Goal: Task Accomplishment & Management: Use online tool/utility

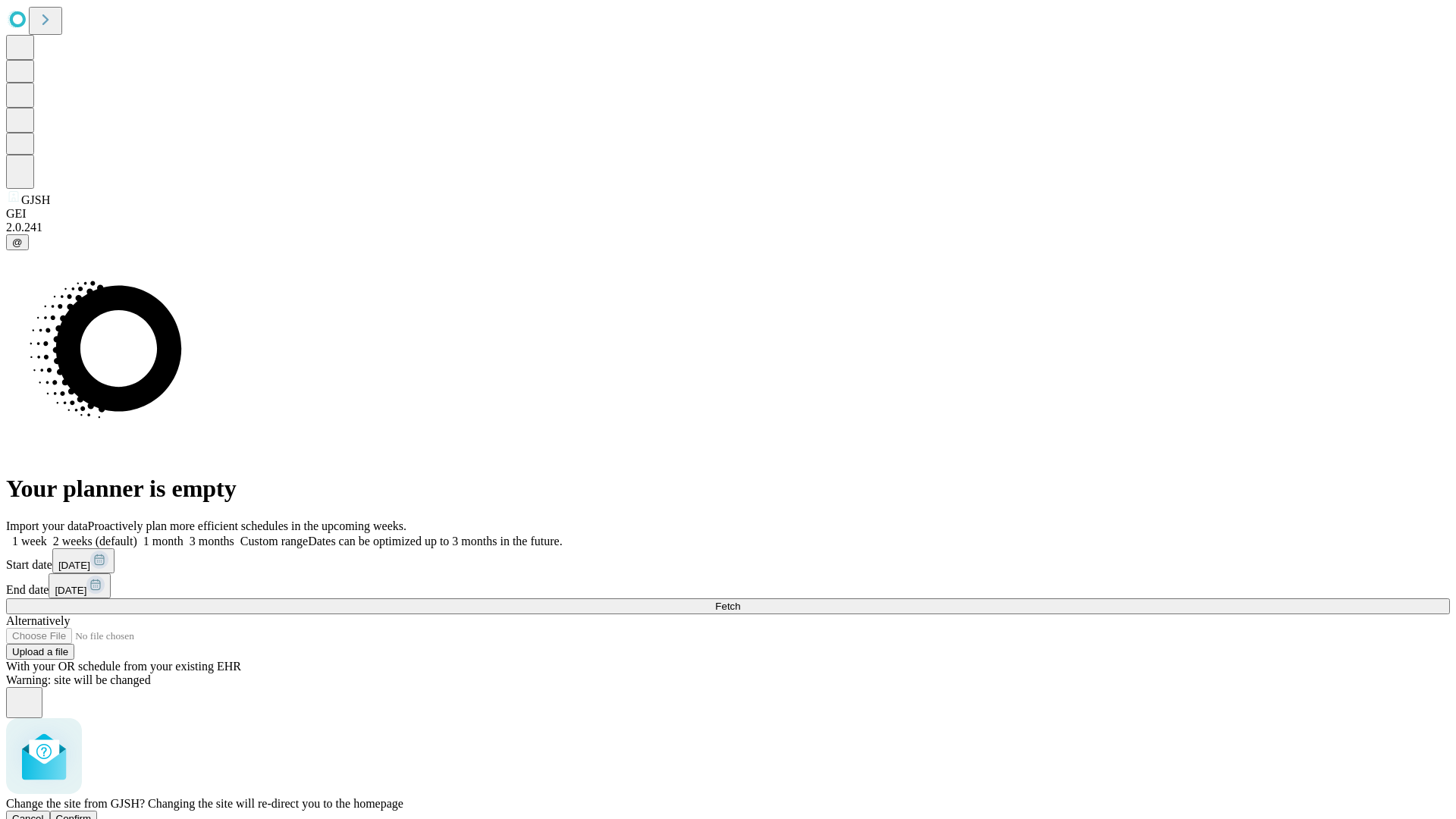
click at [91, 813] on span "Confirm" at bounding box center [73, 818] width 36 height 11
click at [137, 535] on label "2 weeks (default)" at bounding box center [91, 541] width 91 height 13
click at [740, 601] on span "Fetch" at bounding box center [727, 606] width 25 height 11
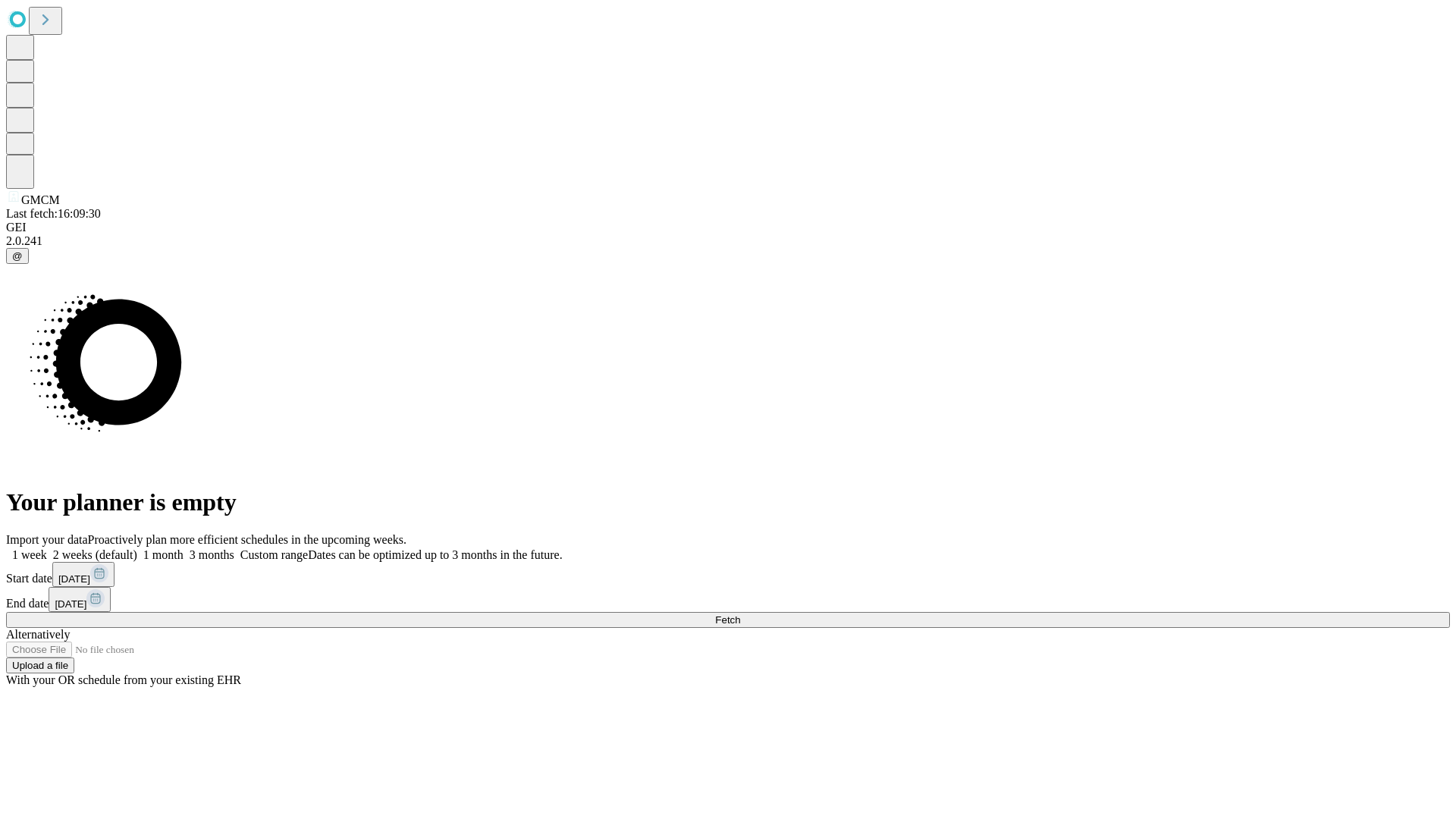
click at [740, 614] on span "Fetch" at bounding box center [727, 620] width 25 height 11
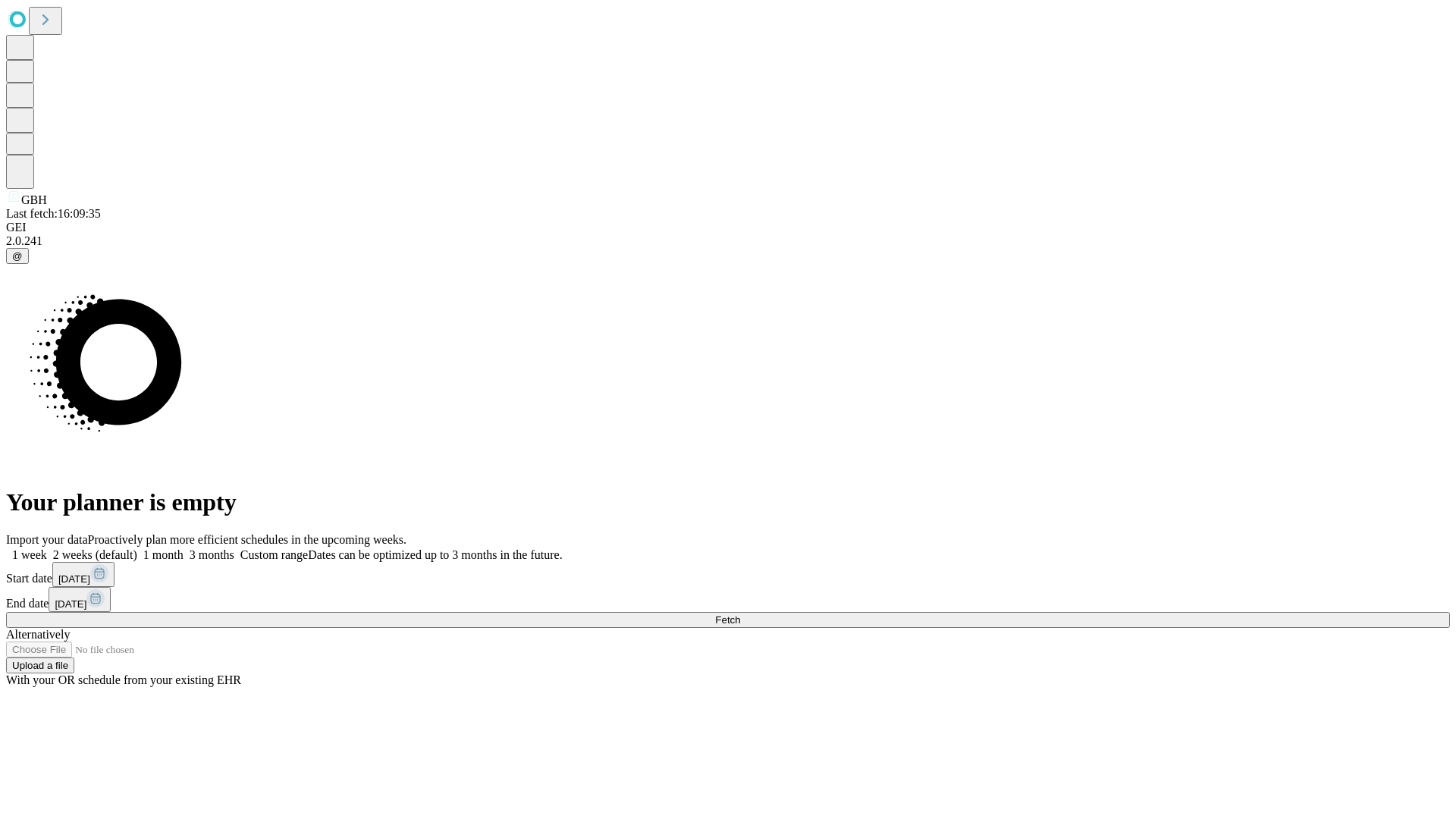
click at [137, 548] on label "2 weeks (default)" at bounding box center [91, 555] width 91 height 13
click at [740, 614] on span "Fetch" at bounding box center [727, 620] width 25 height 11
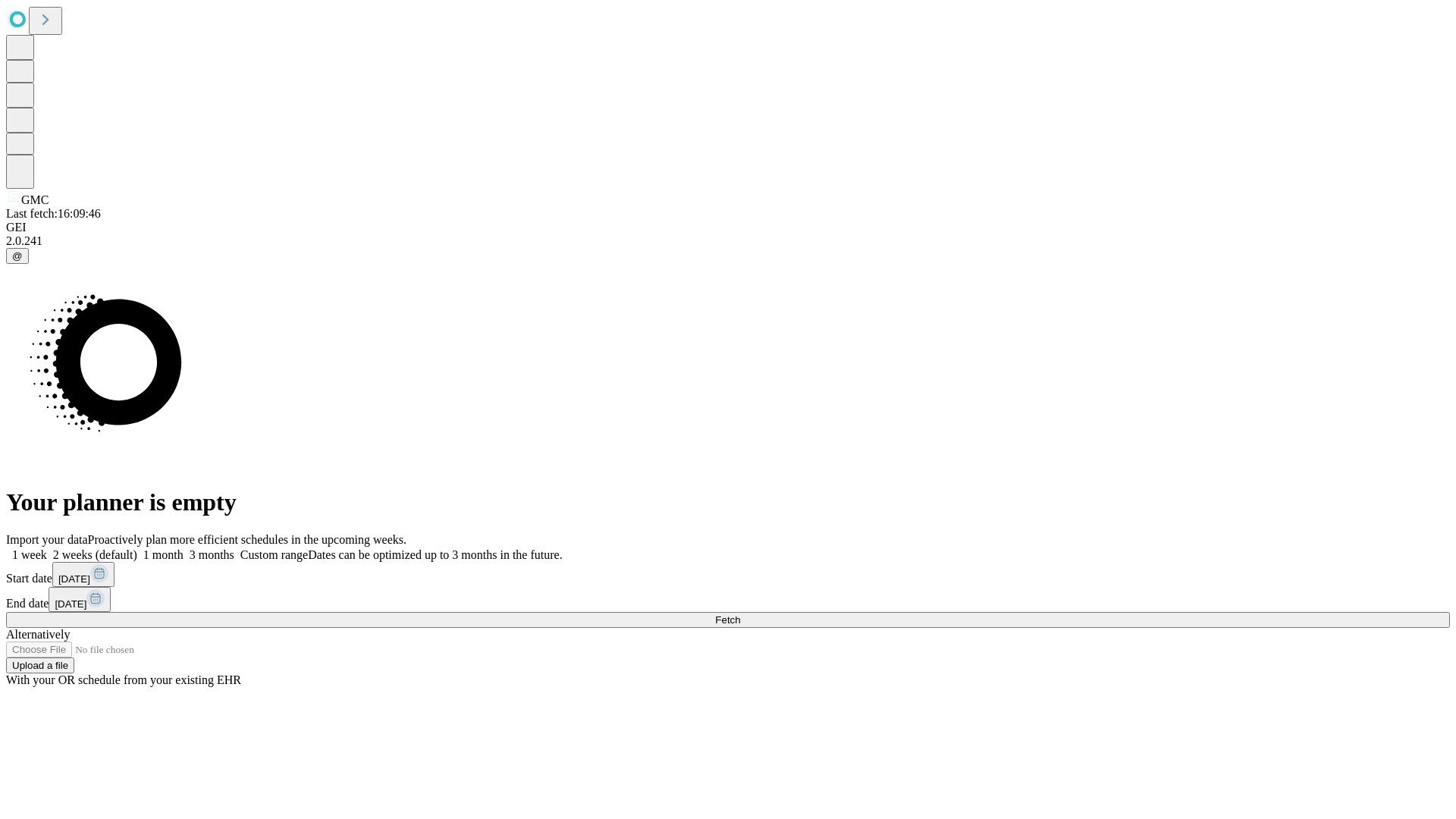
click at [137, 548] on label "2 weeks (default)" at bounding box center [91, 555] width 91 height 13
click at [740, 614] on span "Fetch" at bounding box center [727, 620] width 25 height 11
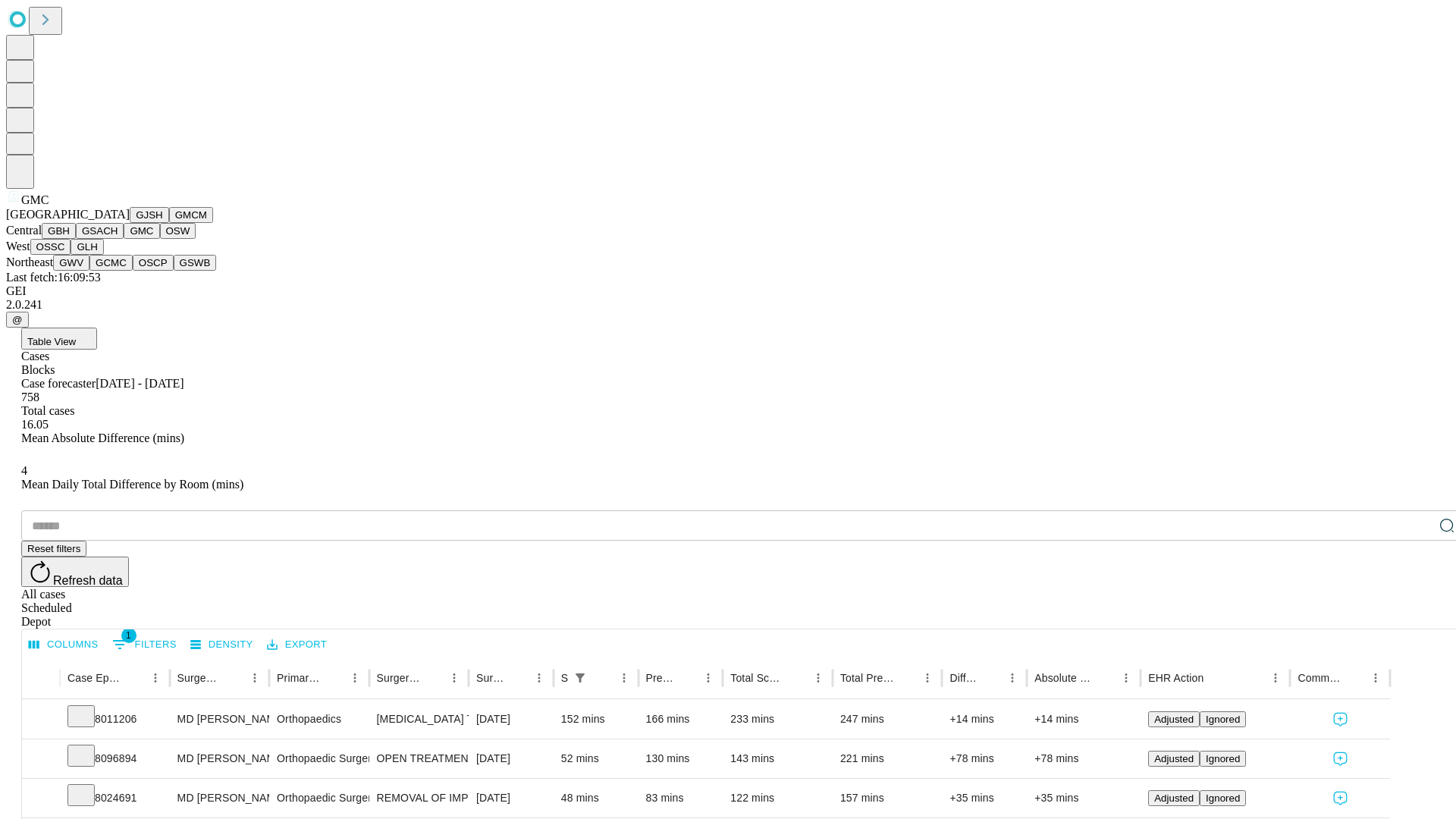
click at [160, 239] on button "OSW" at bounding box center [178, 230] width 37 height 16
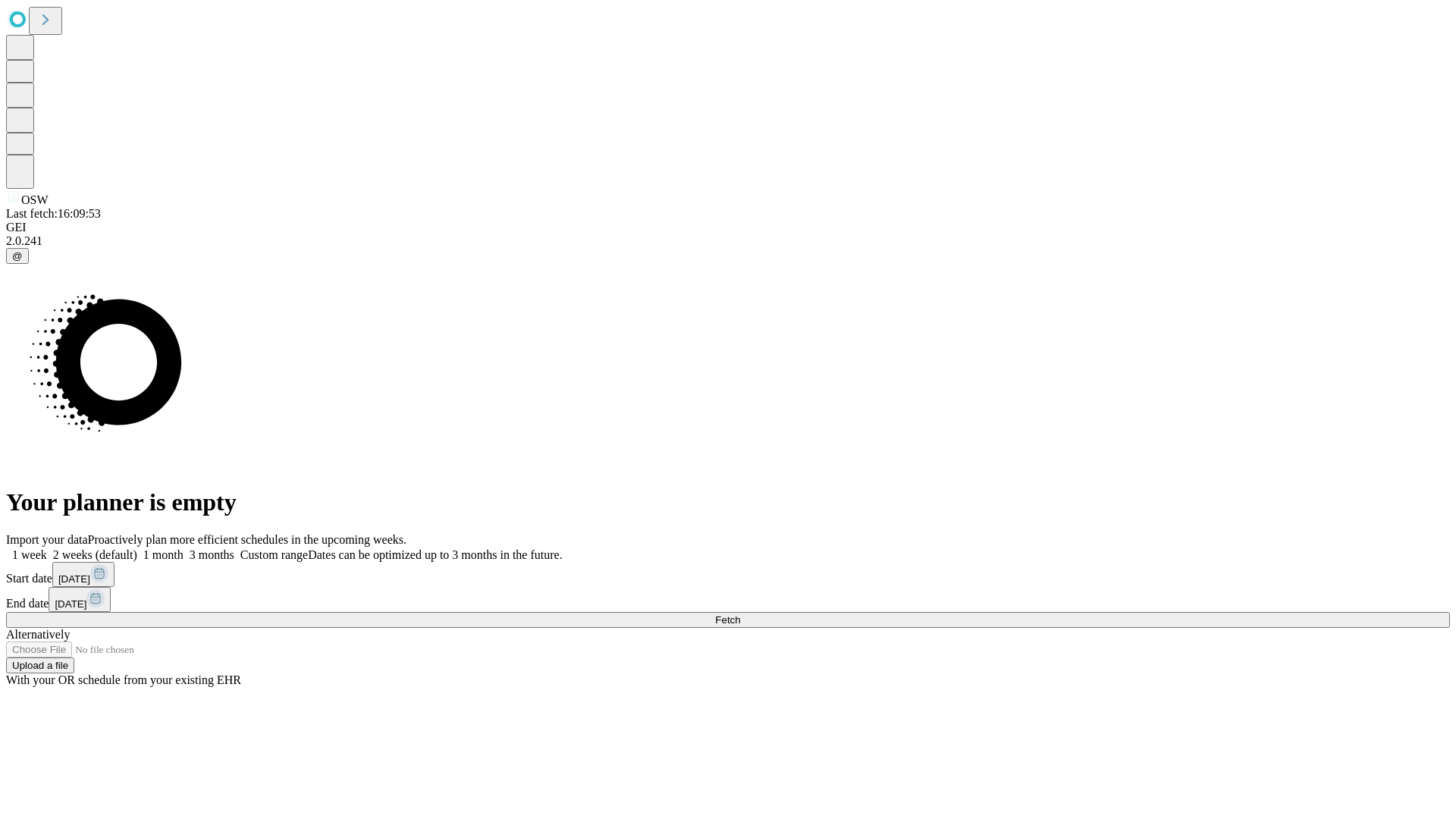
click at [137, 548] on label "2 weeks (default)" at bounding box center [91, 555] width 91 height 13
click at [740, 614] on span "Fetch" at bounding box center [727, 620] width 25 height 11
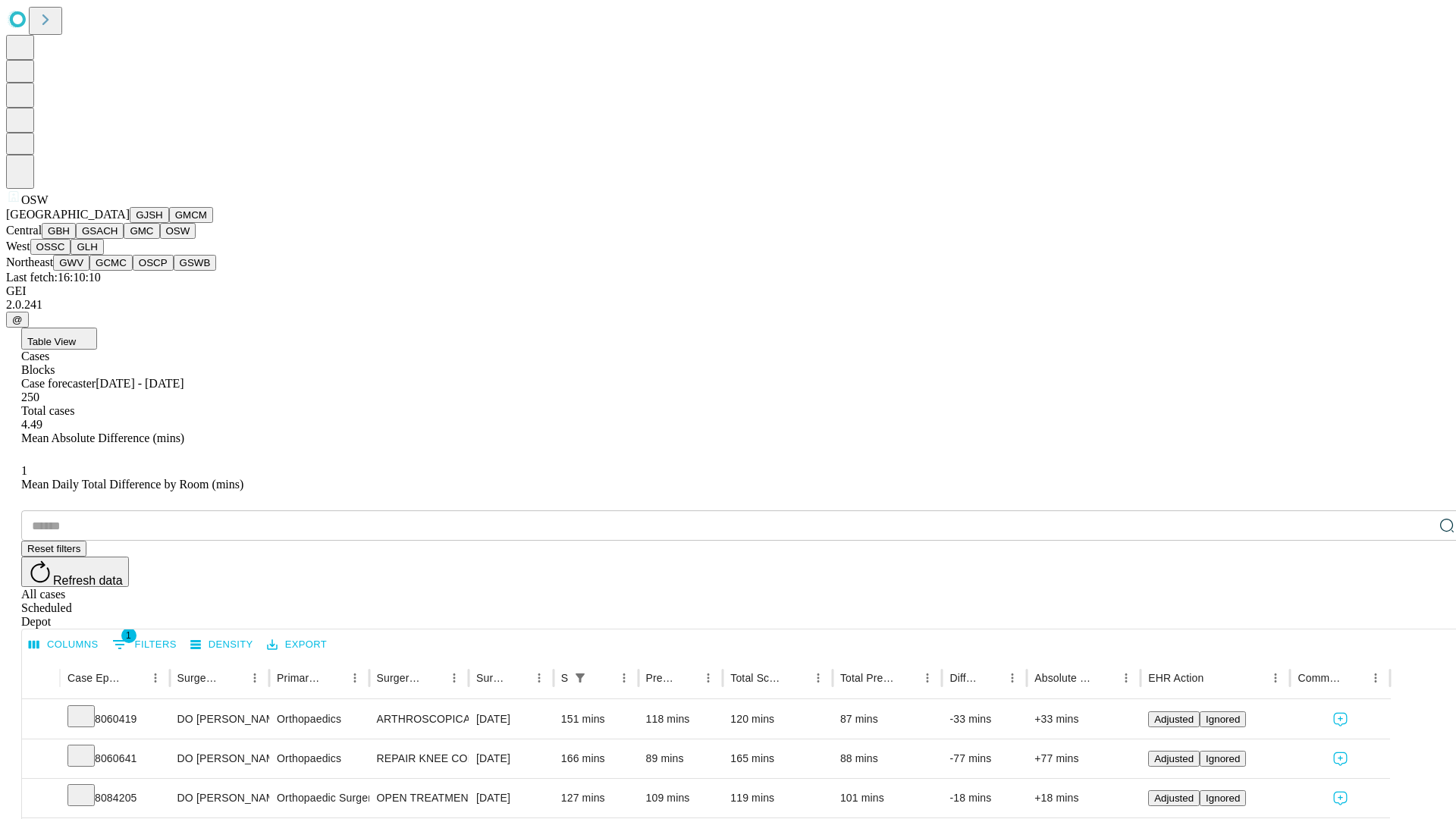
click at [71, 255] on button "OSSC" at bounding box center [50, 246] width 41 height 16
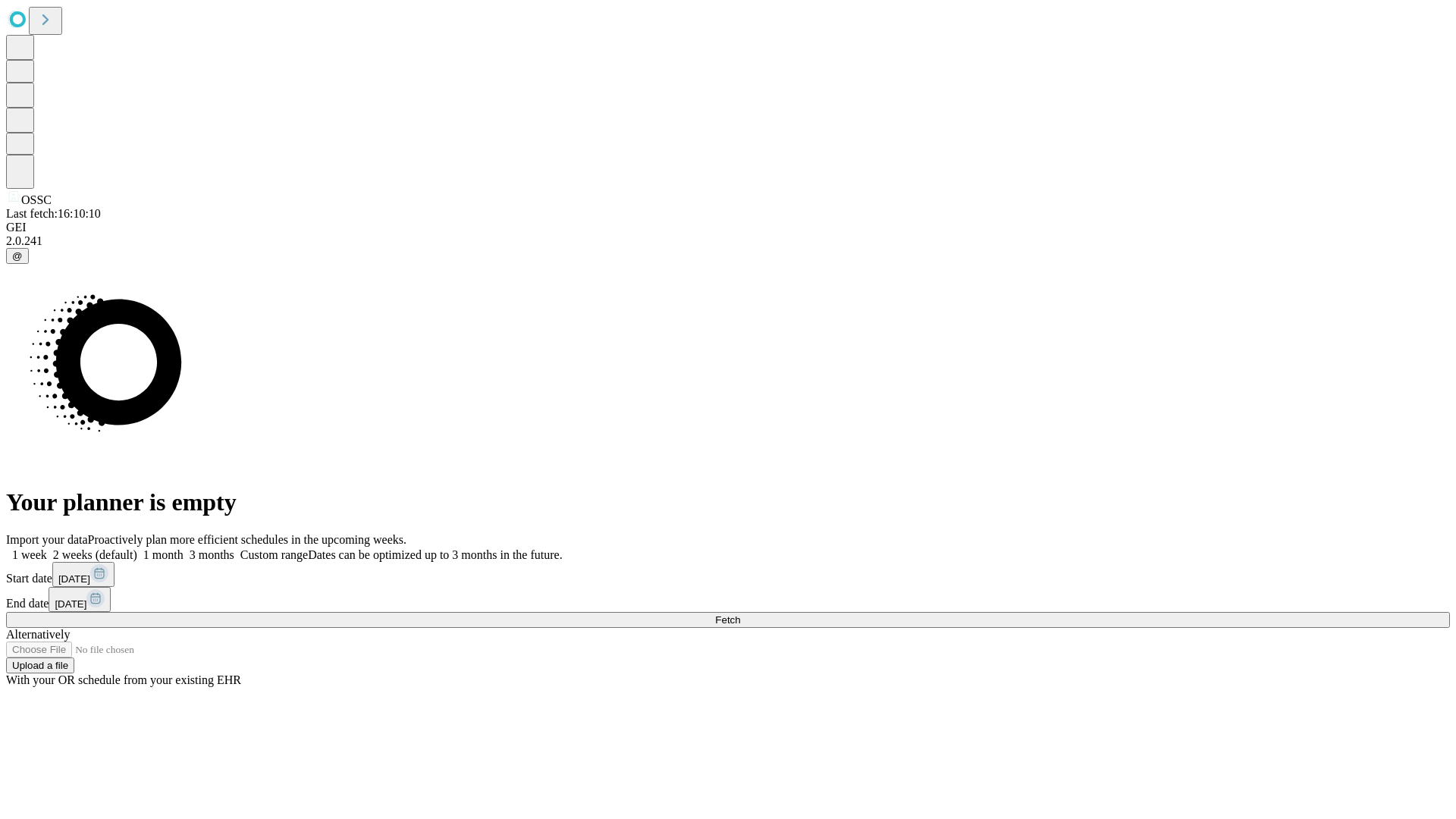
click at [137, 548] on label "2 weeks (default)" at bounding box center [91, 555] width 91 height 13
click at [740, 614] on span "Fetch" at bounding box center [727, 620] width 25 height 11
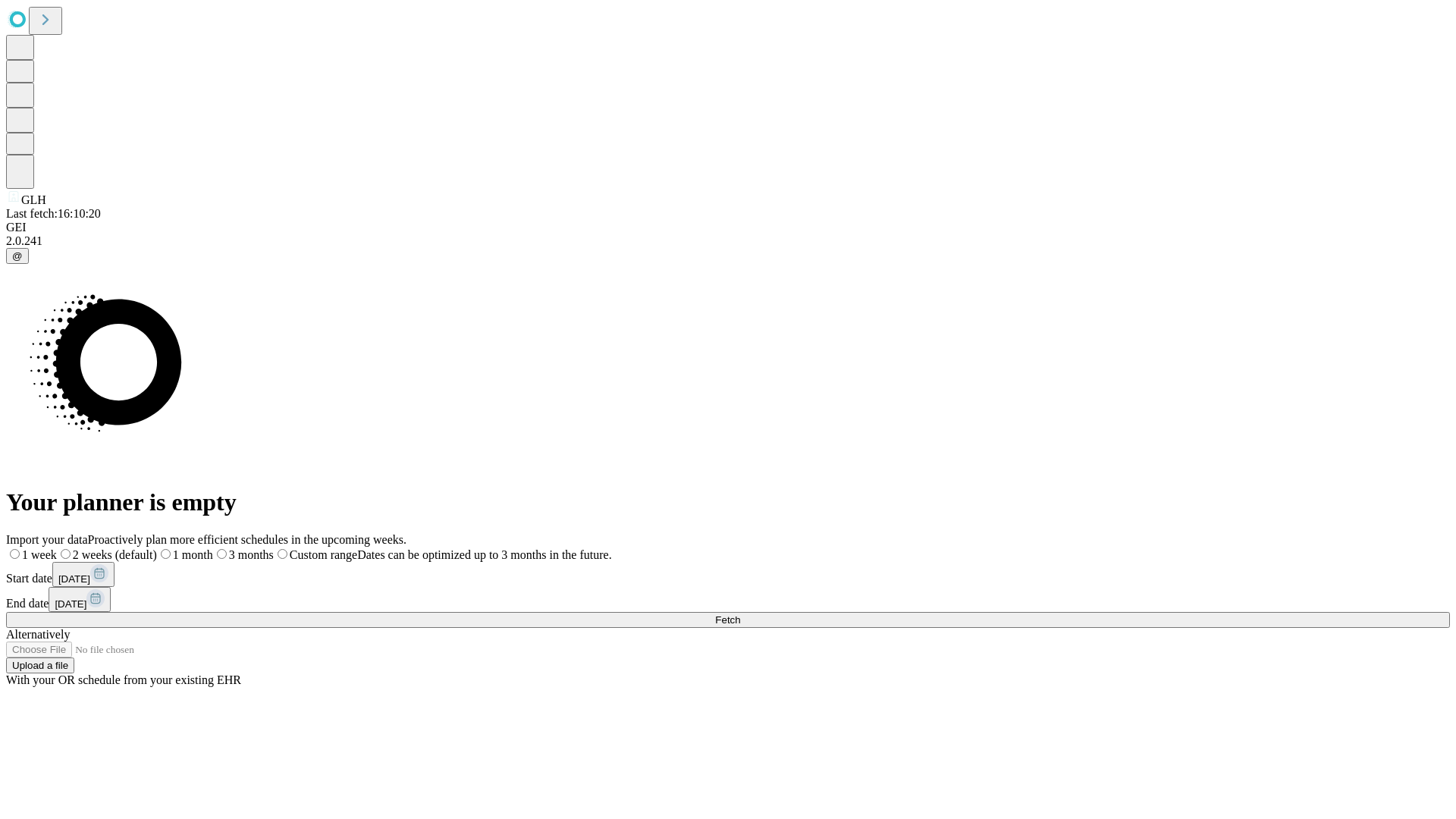
click at [157, 548] on label "2 weeks (default)" at bounding box center [106, 555] width 100 height 13
click at [740, 614] on span "Fetch" at bounding box center [727, 620] width 25 height 11
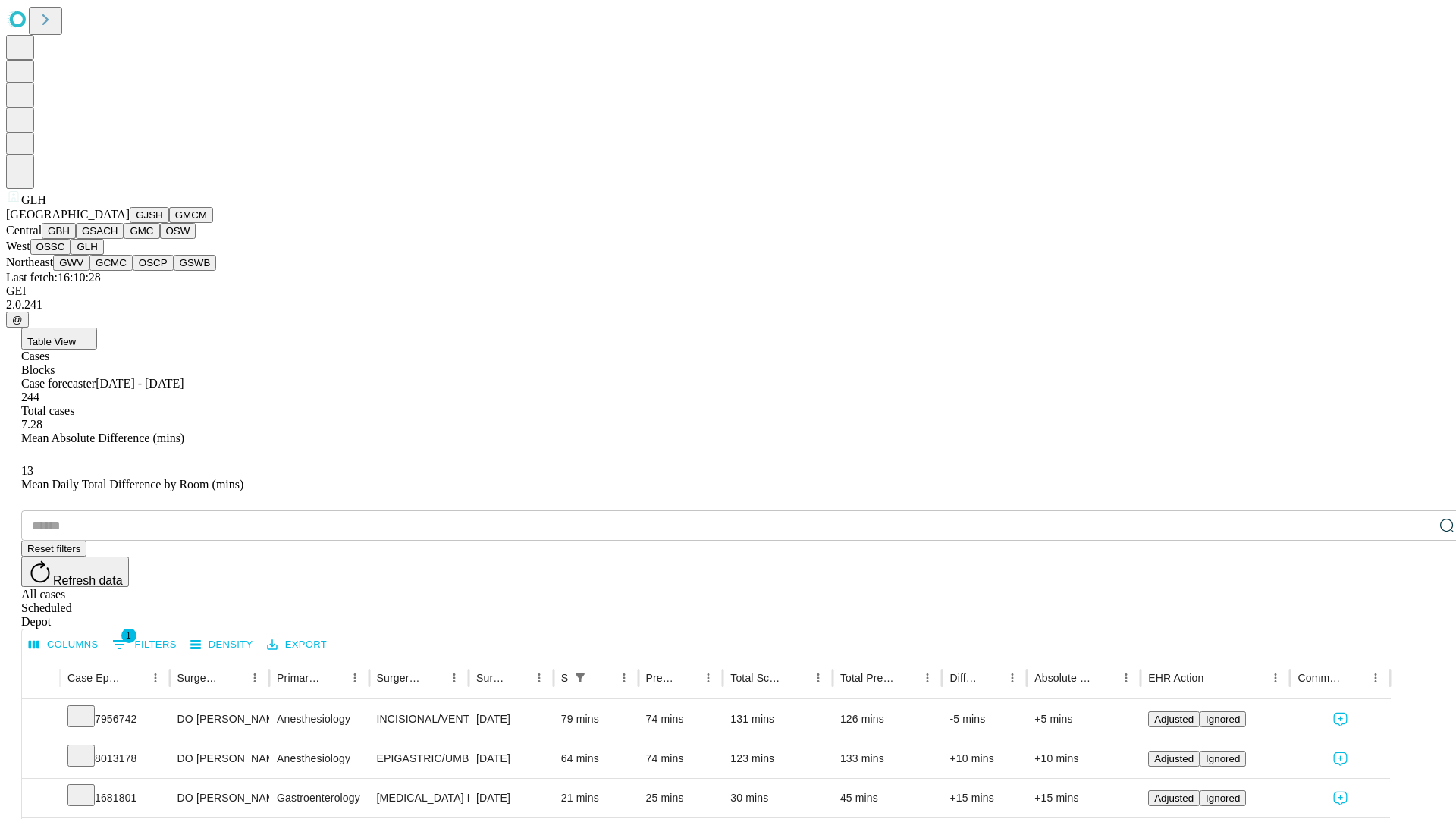
click at [90, 271] on button "GWV" at bounding box center [71, 262] width 37 height 16
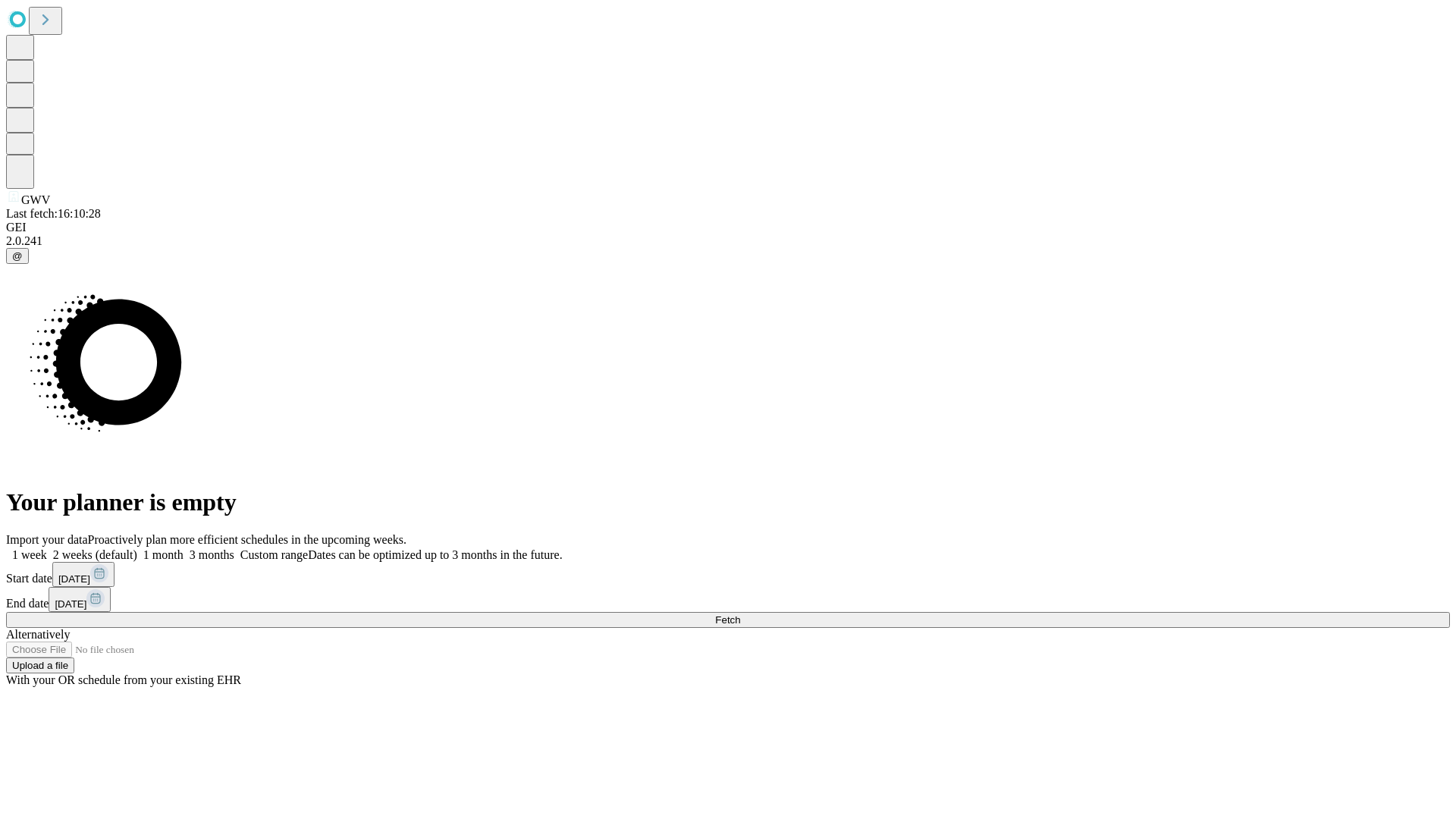
click at [137, 548] on label "2 weeks (default)" at bounding box center [91, 555] width 91 height 13
click at [740, 614] on span "Fetch" at bounding box center [727, 620] width 25 height 11
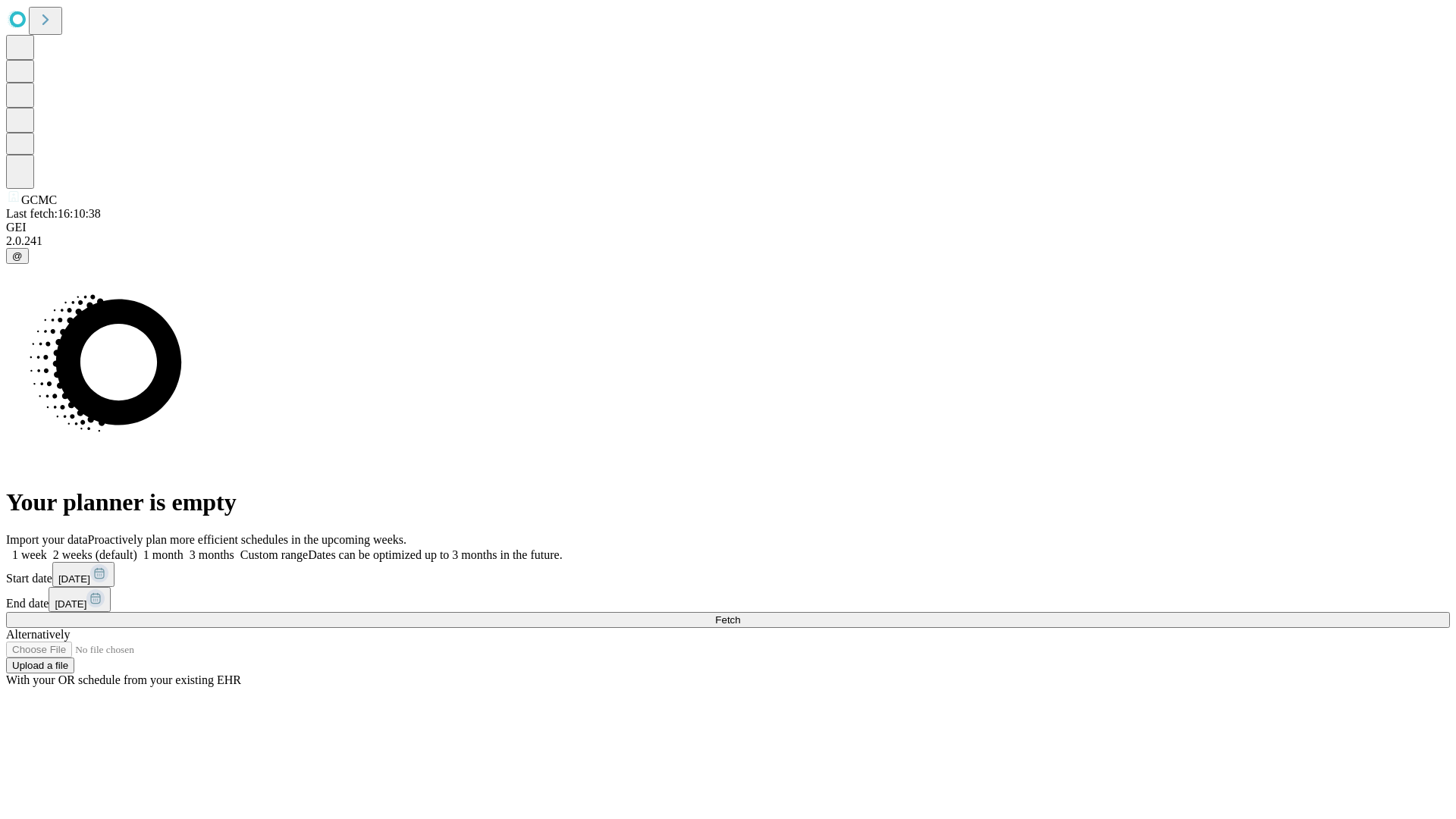
click at [137, 548] on label "2 weeks (default)" at bounding box center [91, 555] width 91 height 13
click at [740, 614] on span "Fetch" at bounding box center [727, 620] width 25 height 11
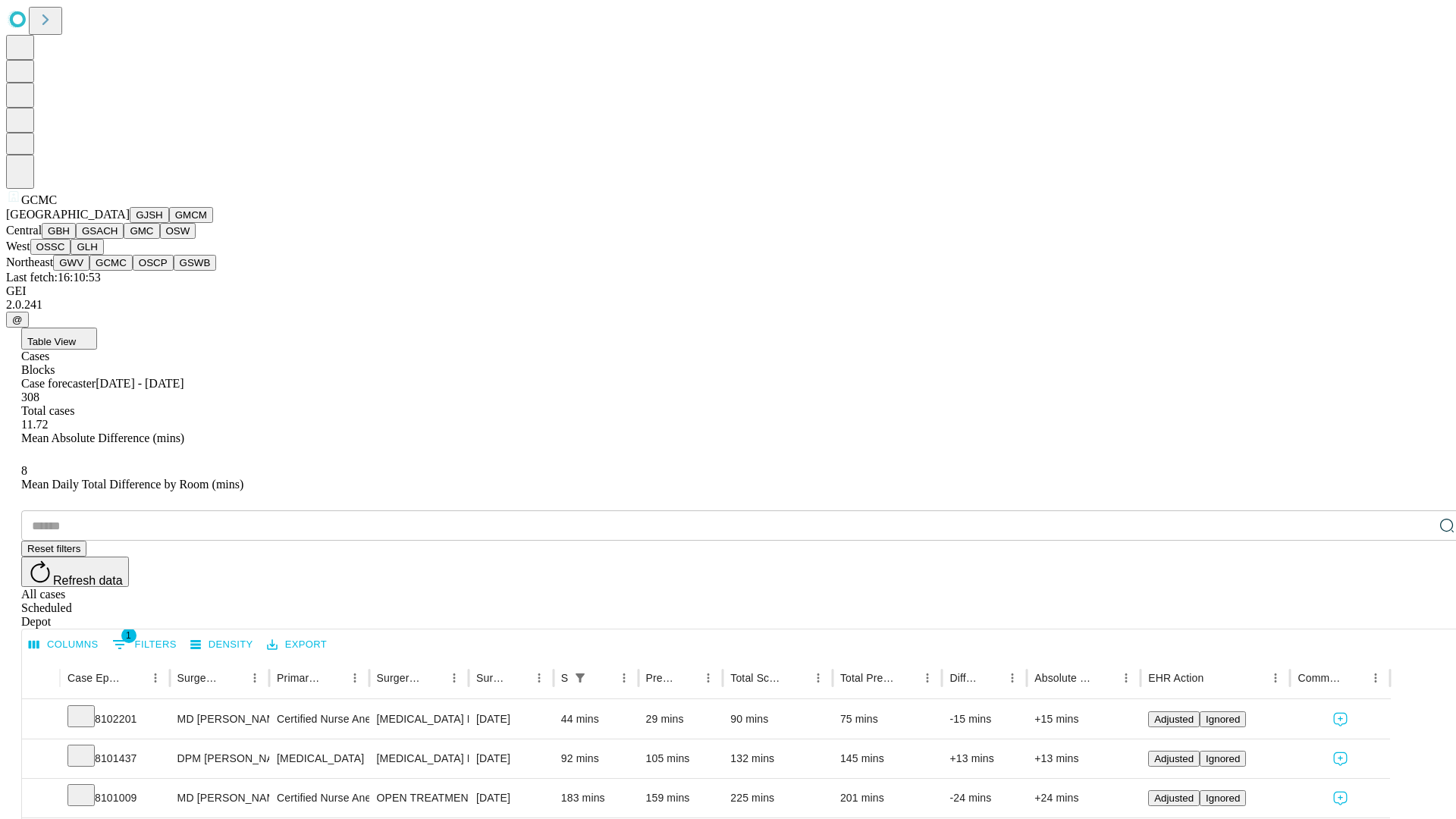
click at [133, 271] on button "OSCP" at bounding box center [153, 262] width 41 height 16
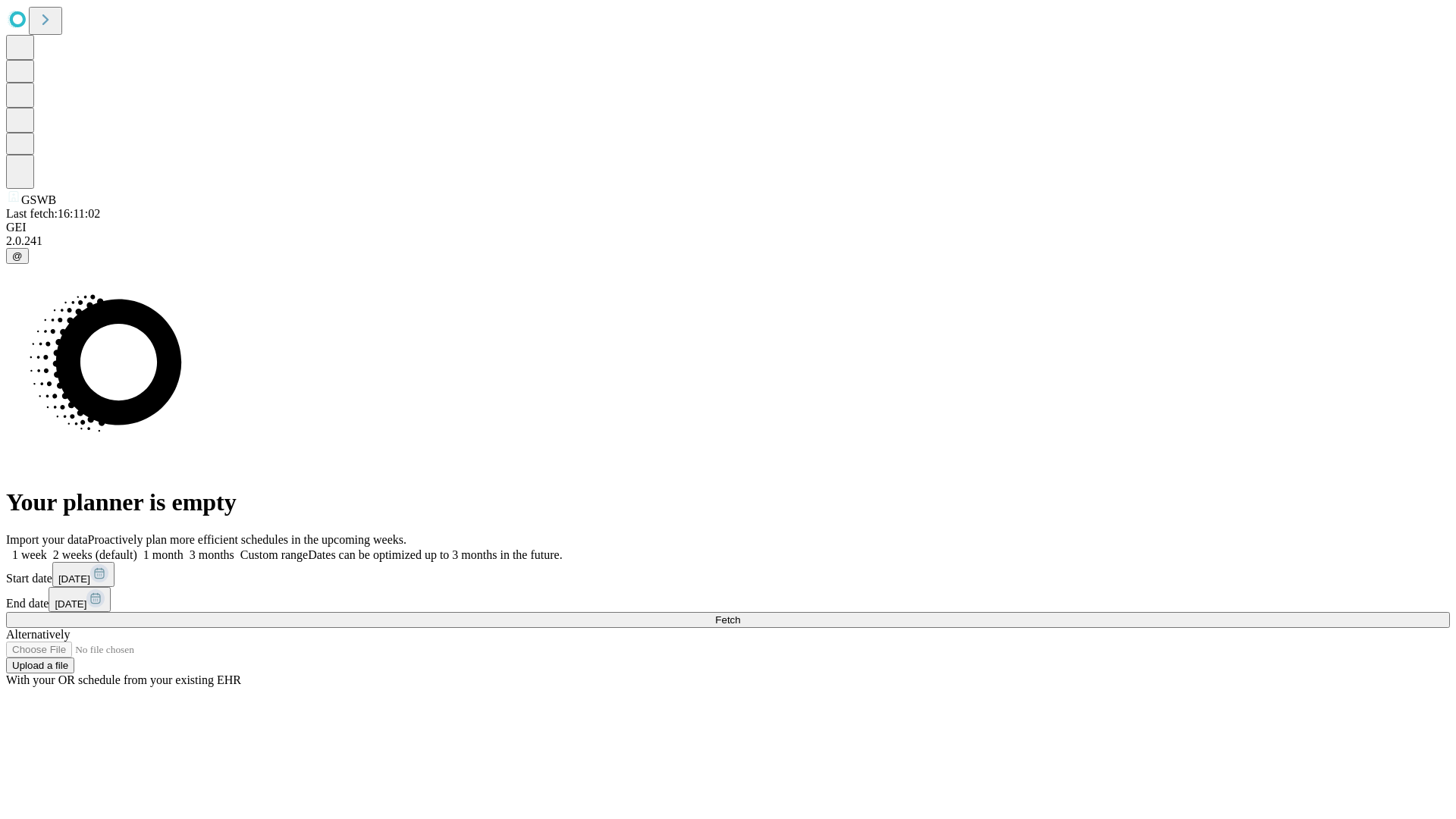
click at [137, 548] on label "2 weeks (default)" at bounding box center [91, 555] width 91 height 13
click at [740, 614] on span "Fetch" at bounding box center [727, 620] width 25 height 11
